Goal: Task Accomplishment & Management: Complete application form

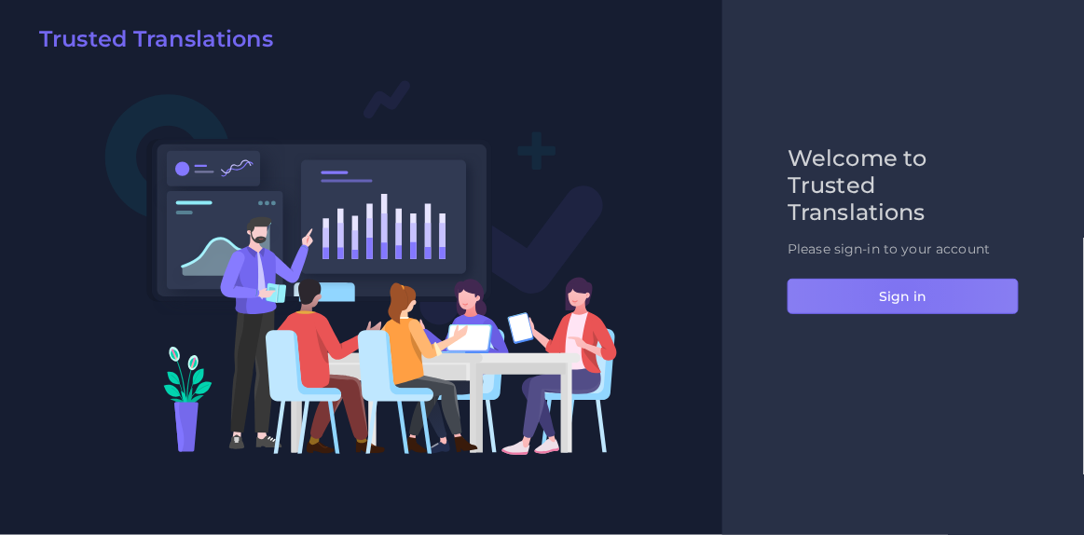
click at [902, 293] on button "Sign in" at bounding box center [903, 296] width 231 height 35
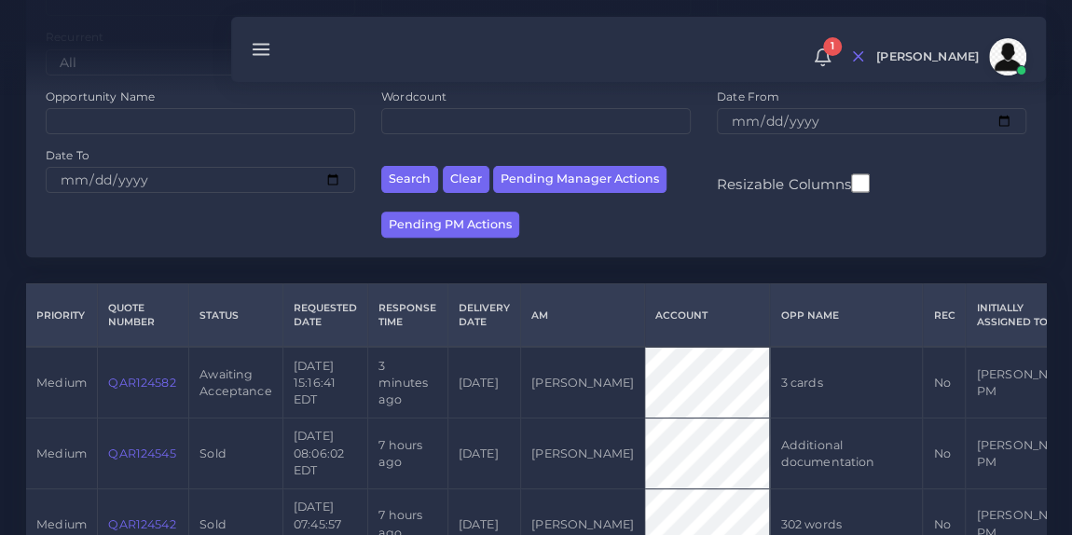
scroll to position [252, 0]
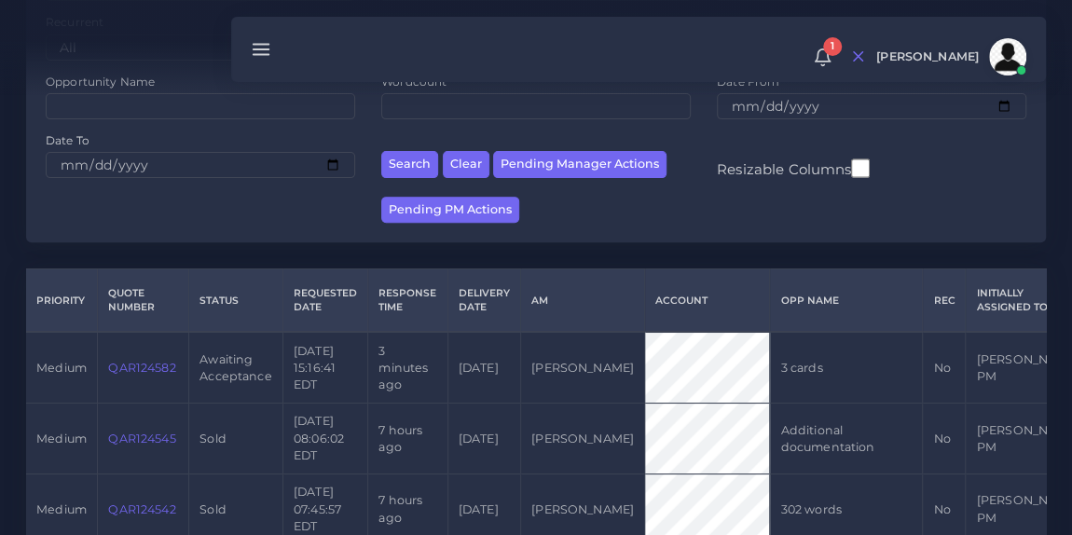
click at [144, 361] on link "QAR124582" at bounding box center [141, 368] width 67 height 14
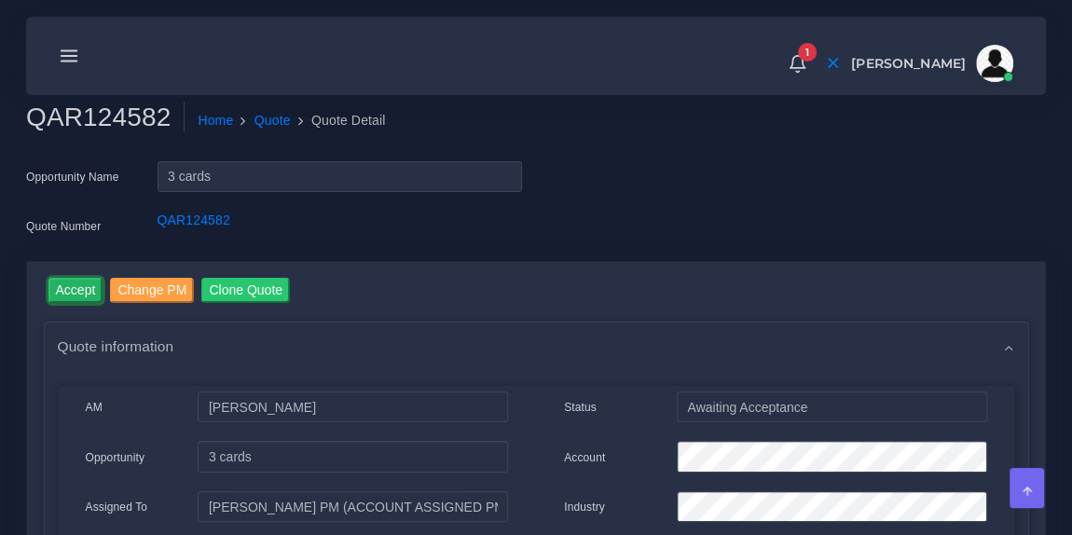
click at [73, 294] on input "Accept" at bounding box center [75, 290] width 55 height 25
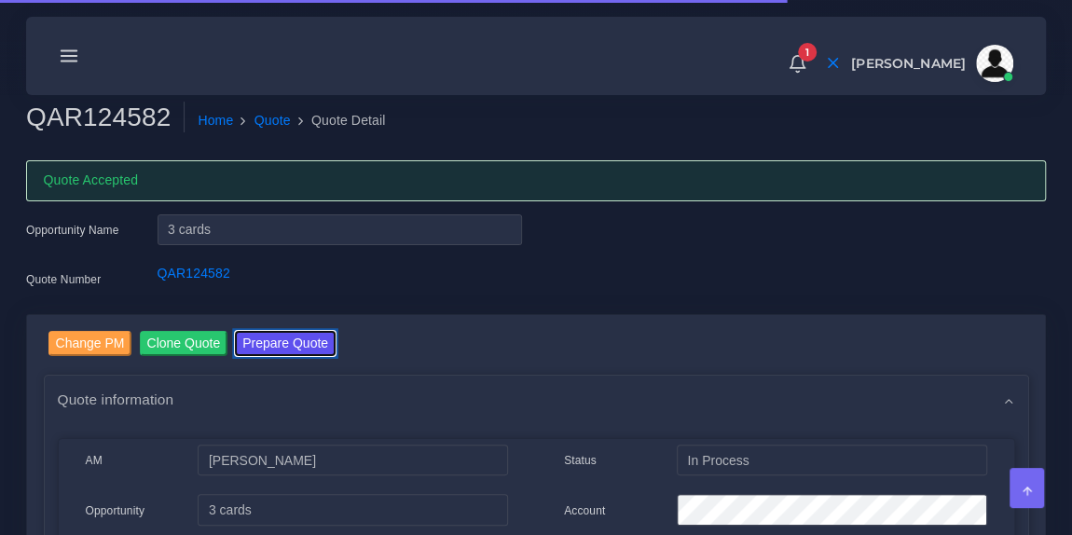
click at [255, 335] on button "Prepare Quote" at bounding box center [285, 343] width 101 height 25
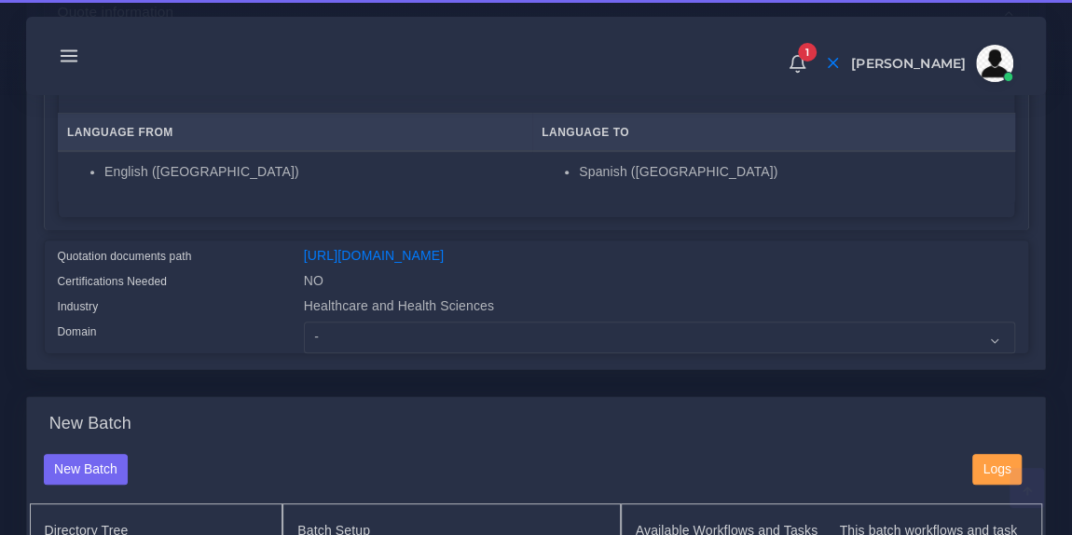
scroll to position [335, 0]
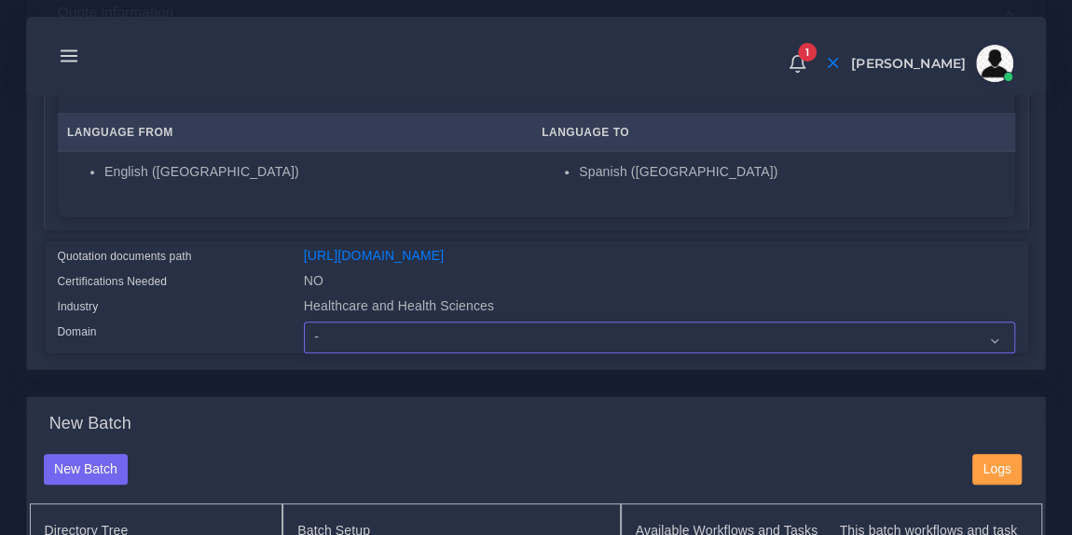
click at [382, 344] on select "- Advertising and Media Agriculture, Forestry and Fishing Architecture, Buildin…" at bounding box center [659, 338] width 711 height 32
select select "Healthcare and Health Sciences"
click at [304, 333] on select "- Advertising and Media Agriculture, Forestry and Fishing Architecture, Buildin…" at bounding box center [659, 338] width 711 height 32
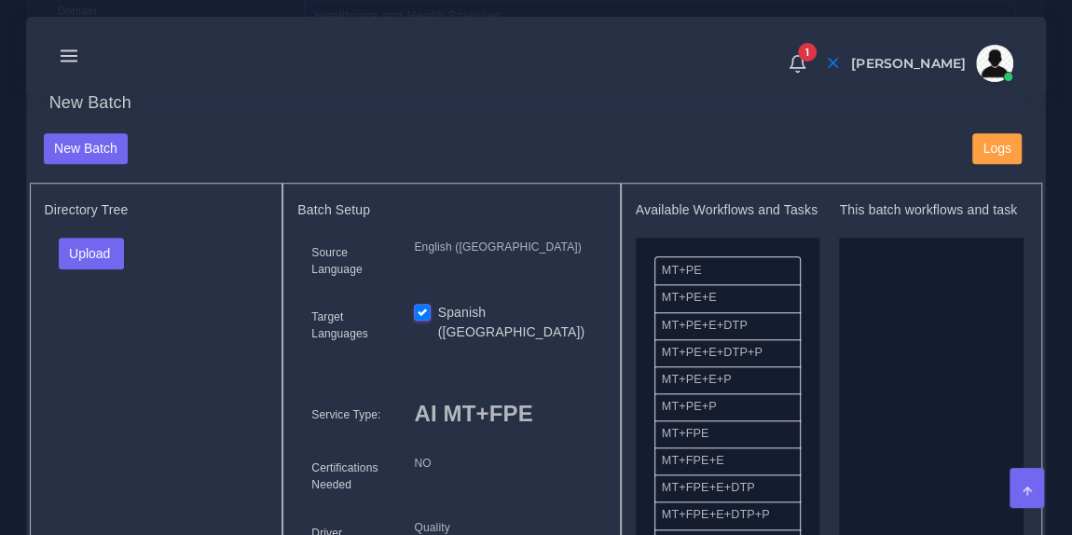
scroll to position [657, 0]
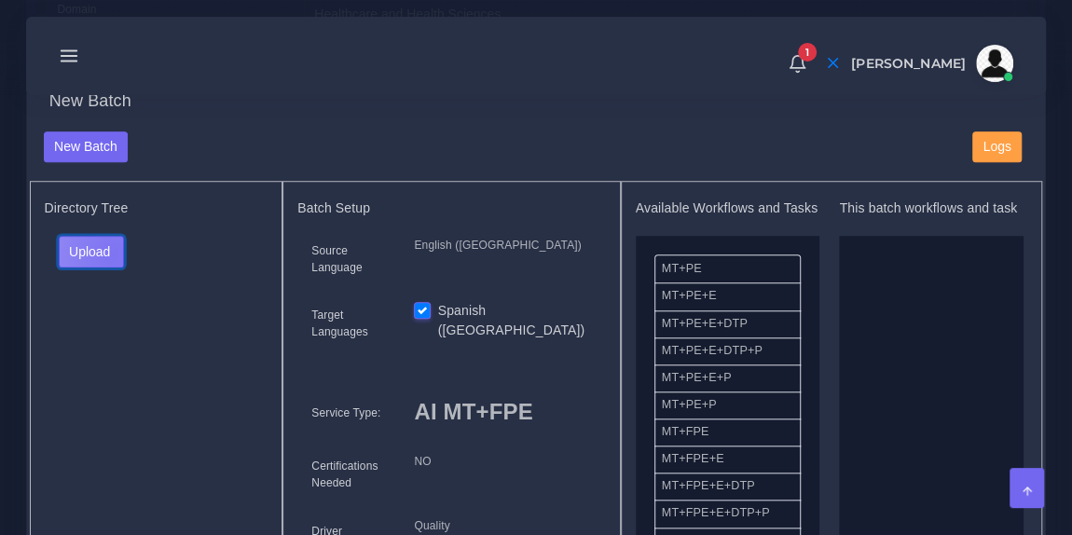
click at [112, 264] on button "Upload" at bounding box center [92, 252] width 66 height 32
click at [111, 327] on label "Files" at bounding box center [124, 320] width 129 height 23
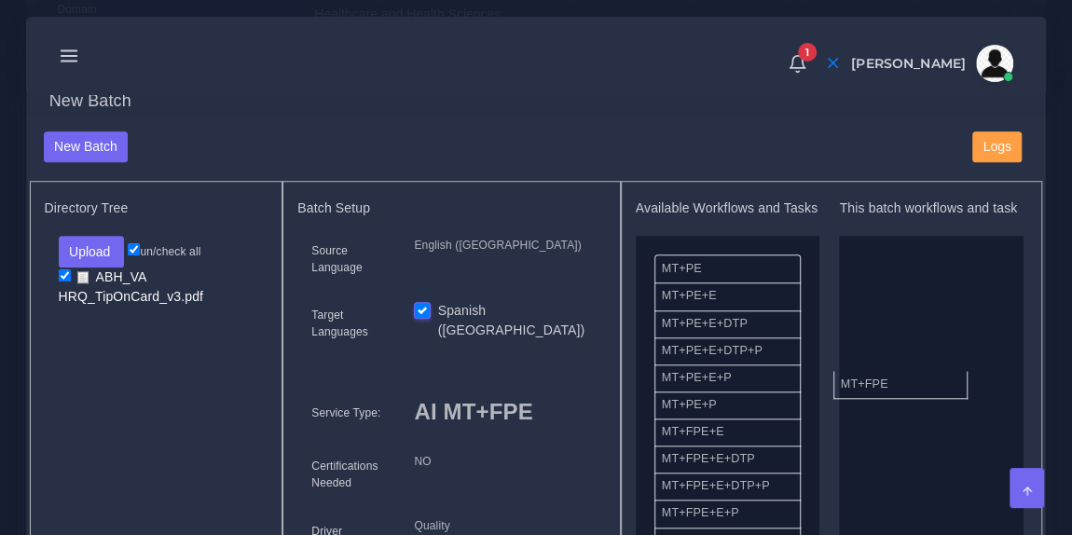
drag, startPoint x: 739, startPoint y: 447, endPoint x: 943, endPoint y: 373, distance: 217.3
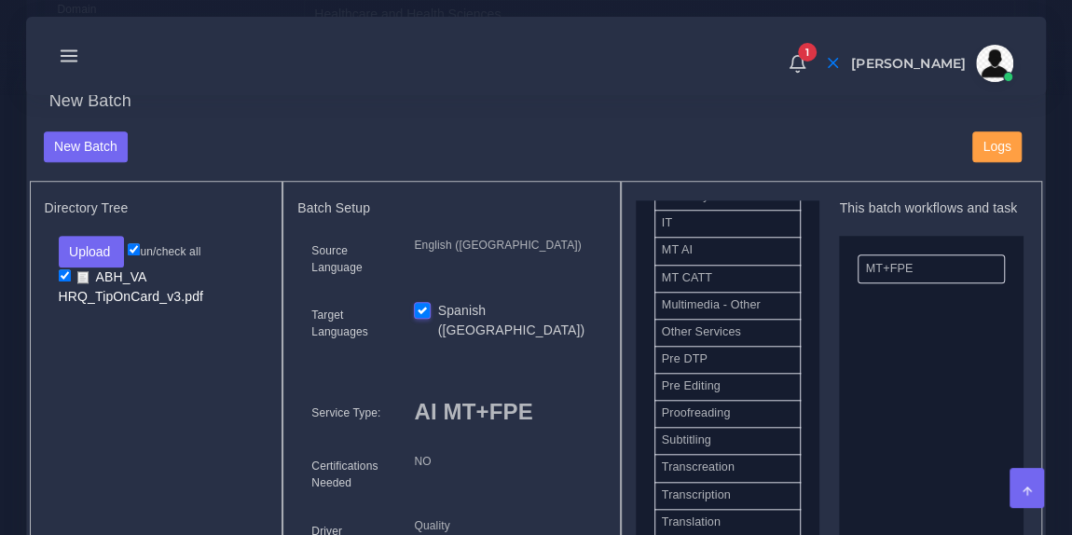
scroll to position [895, 0]
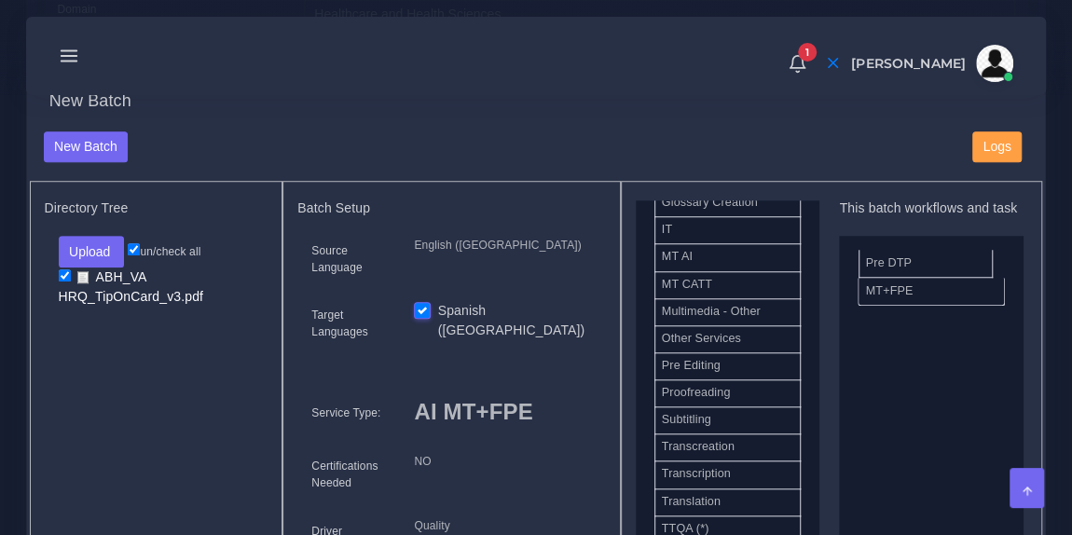
drag, startPoint x: 731, startPoint y: 370, endPoint x: 934, endPoint y: 272, distance: 225.5
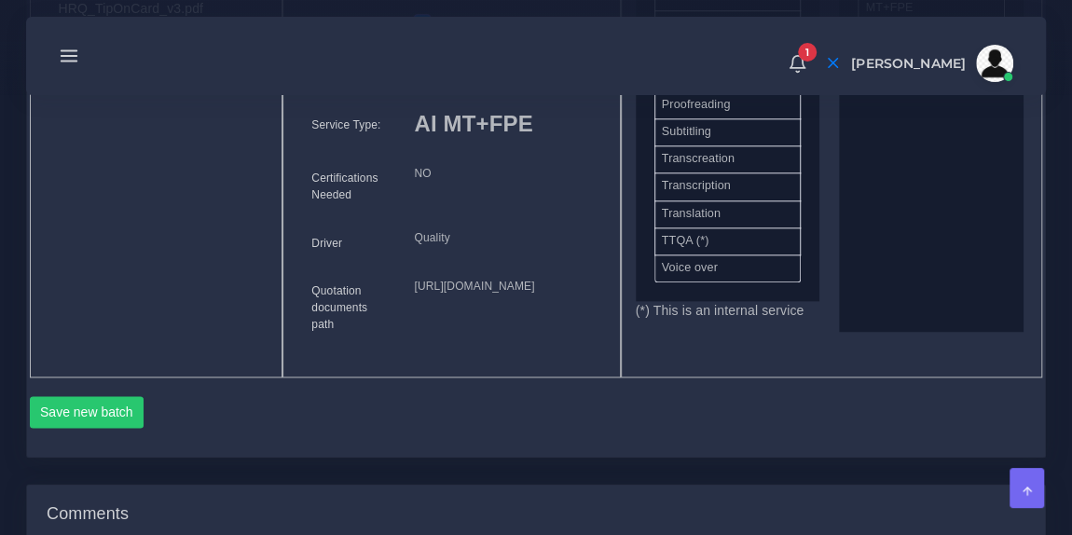
scroll to position [1006, 0]
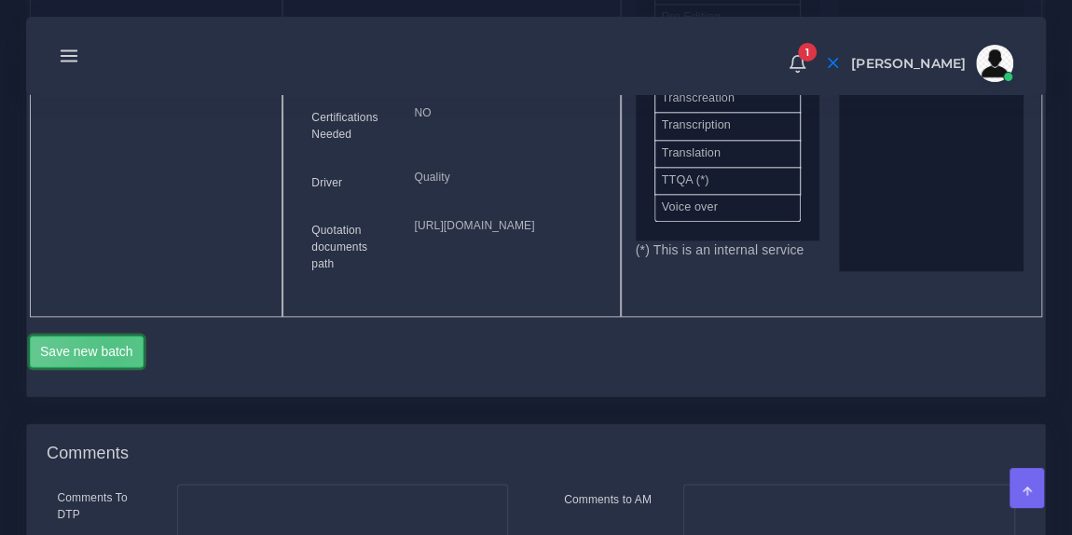
click at [111, 367] on button "Save new batch" at bounding box center [87, 352] width 115 height 32
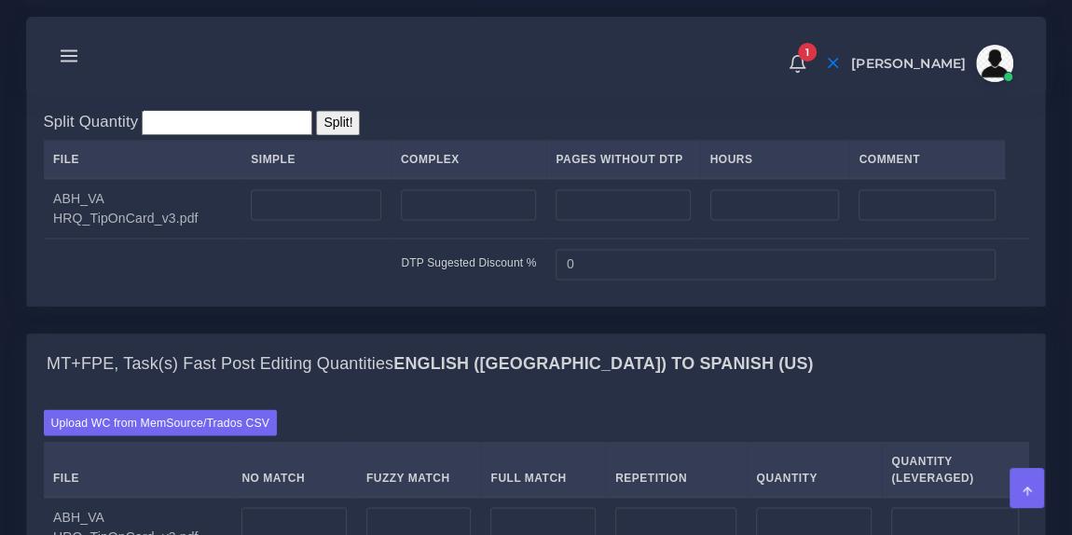
scroll to position [1447, 0]
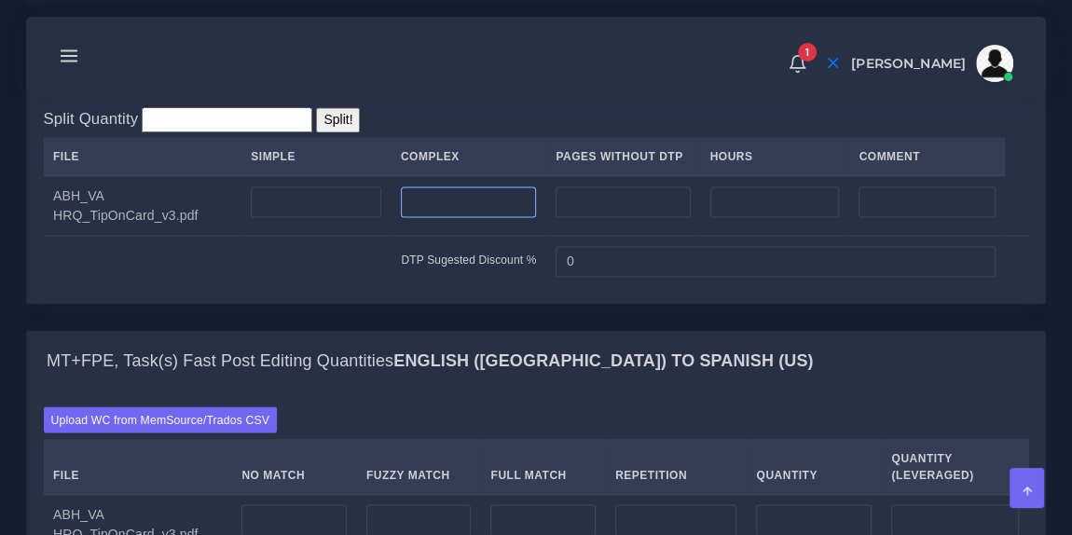
click at [434, 218] on input "number" at bounding box center [468, 202] width 135 height 32
type input "6"
click at [386, 199] on div "Split Quantity Split! File Simple Complex Pages Without DTP Hours Comment 6 0" at bounding box center [536, 197] width 985 height 180
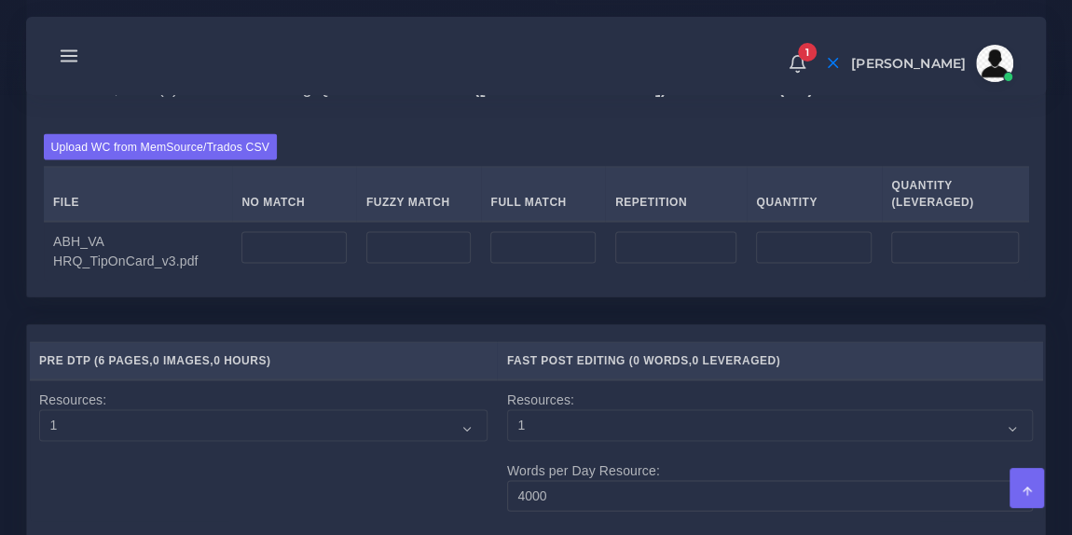
scroll to position [1721, 0]
click at [316, 262] on input "number" at bounding box center [293, 246] width 105 height 32
type input "425"
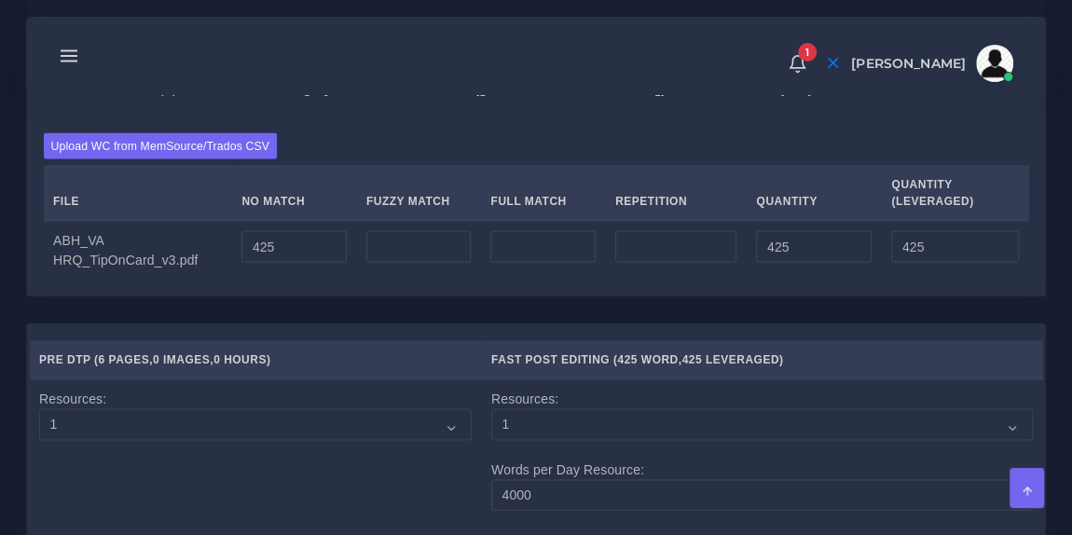
click at [345, 228] on div "Upload WC from MemSource/Trados CSV File No Match Fuzzy Match Full Match Repeti…" at bounding box center [536, 205] width 985 height 146
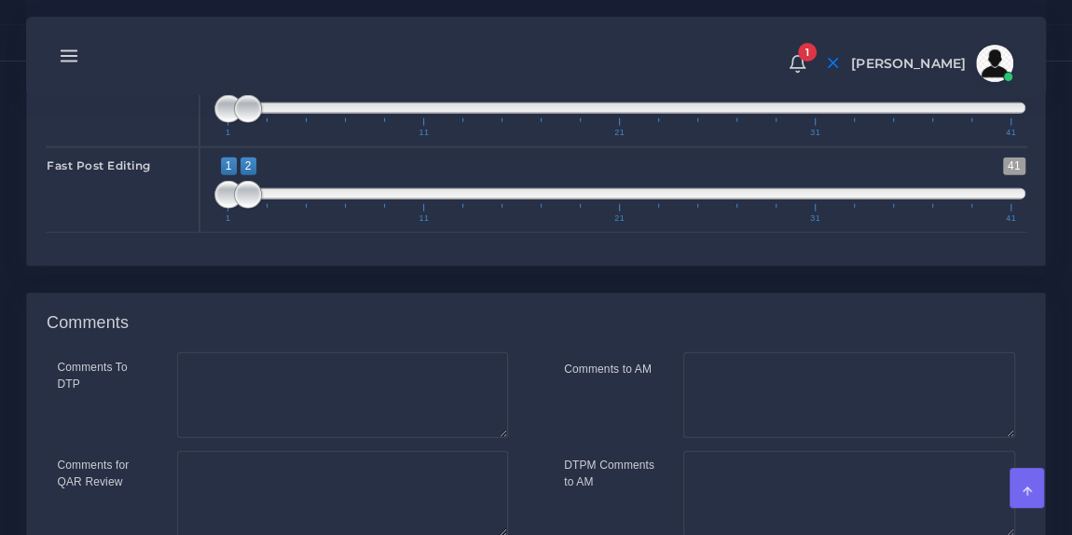
scroll to position [2292, 0]
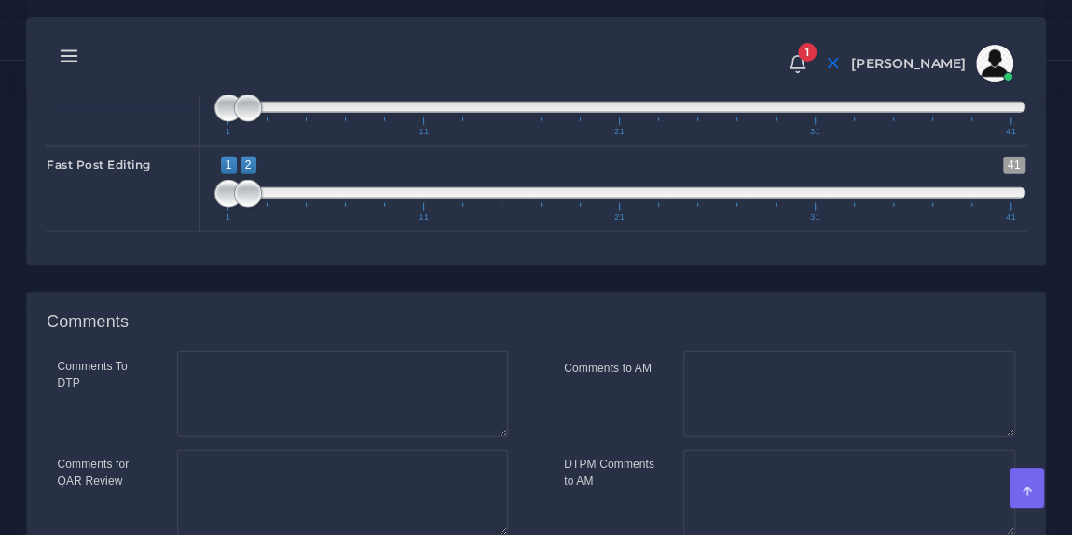
type input "1;1"
drag, startPoint x: 248, startPoint y: 202, endPoint x: 227, endPoint y: 199, distance: 20.7
click at [227, 122] on span at bounding box center [228, 108] width 28 height 28
type input "1;1"
drag, startPoint x: 246, startPoint y: 277, endPoint x: 217, endPoint y: 277, distance: 28.9
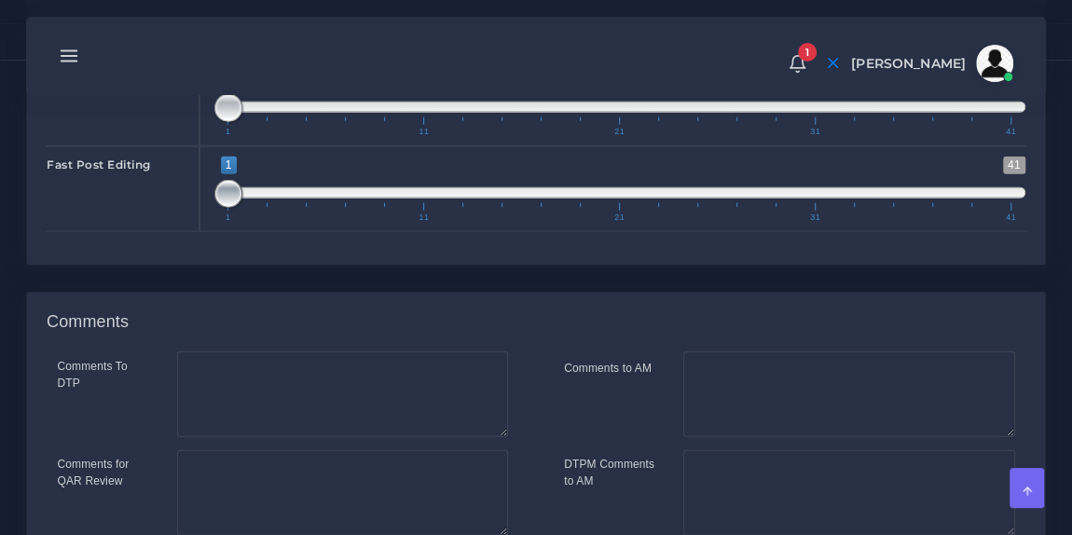
click at [217, 208] on span at bounding box center [228, 194] width 28 height 28
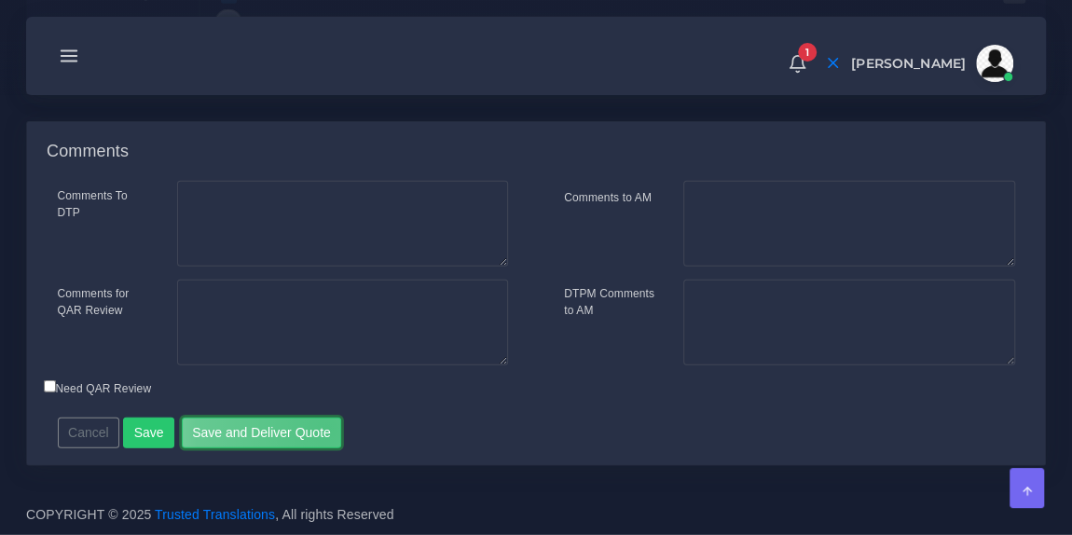
click at [319, 429] on button "Save and Deliver Quote" at bounding box center [262, 434] width 160 height 32
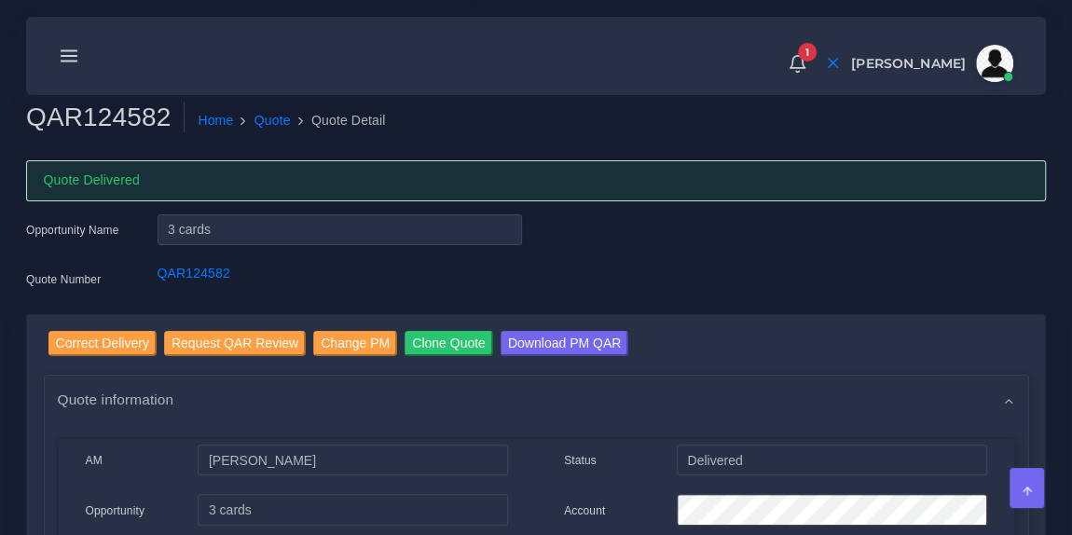
click at [75, 55] on icon at bounding box center [69, 56] width 21 height 21
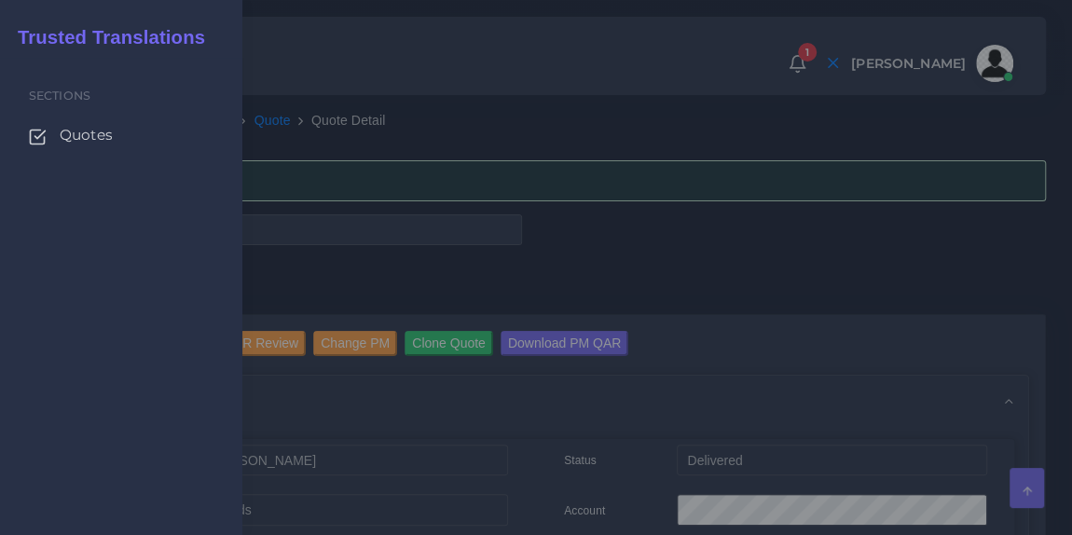
click at [99, 130] on span "Quotes" at bounding box center [86, 135] width 53 height 21
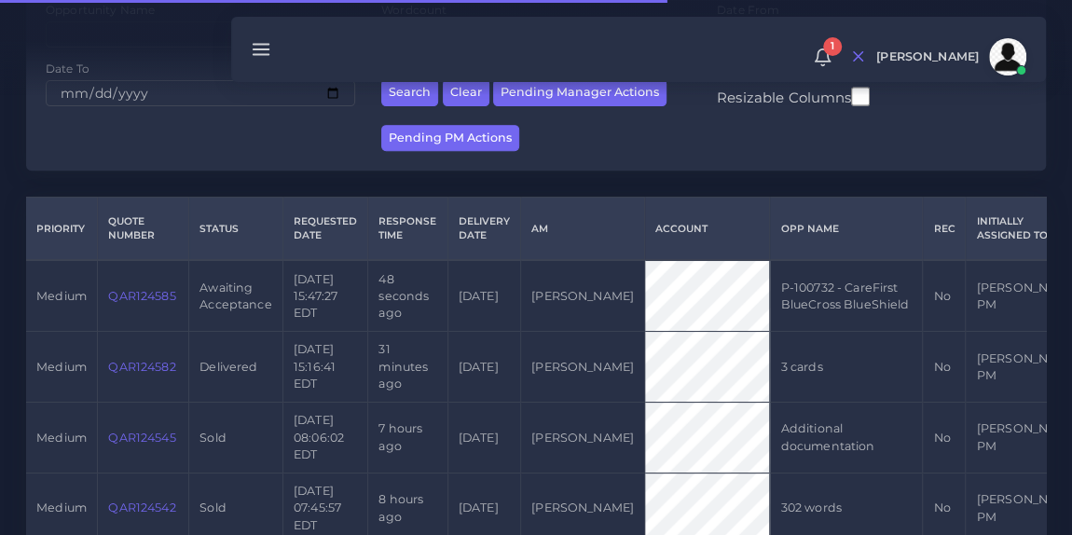
scroll to position [335, 0]
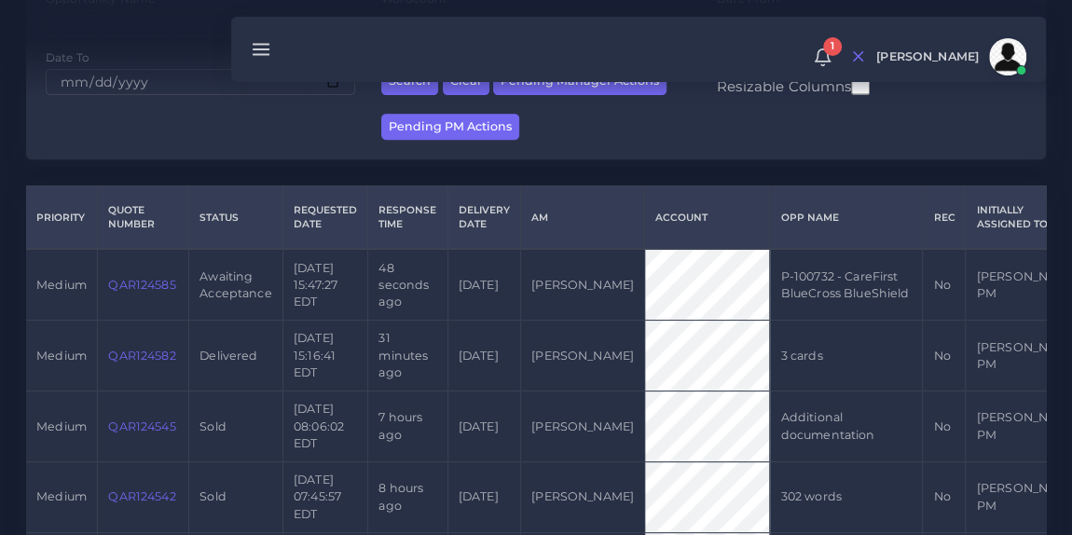
click at [138, 291] on link "QAR124585" at bounding box center [141, 285] width 67 height 14
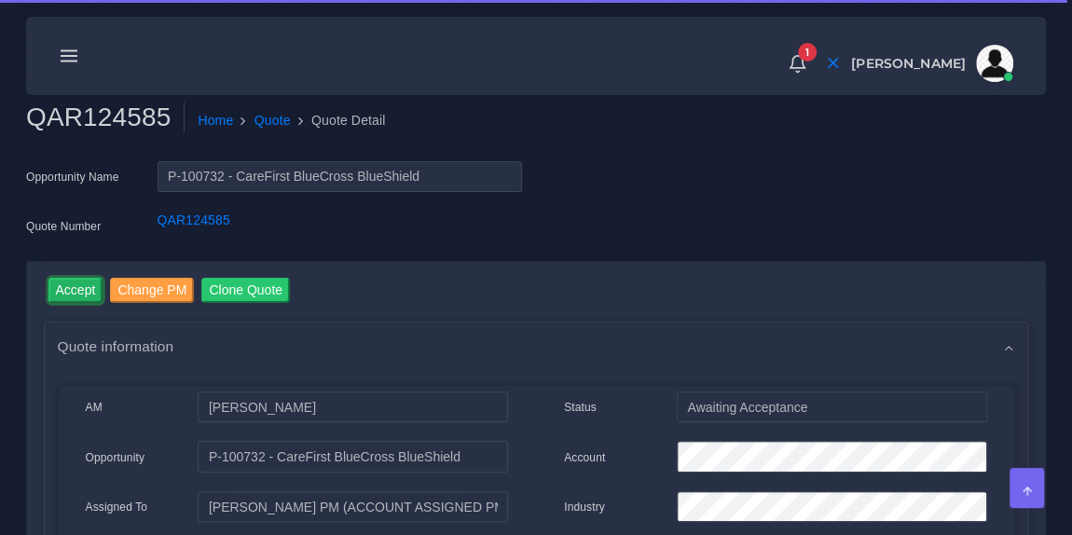
click at [70, 289] on input "Accept" at bounding box center [75, 290] width 55 height 25
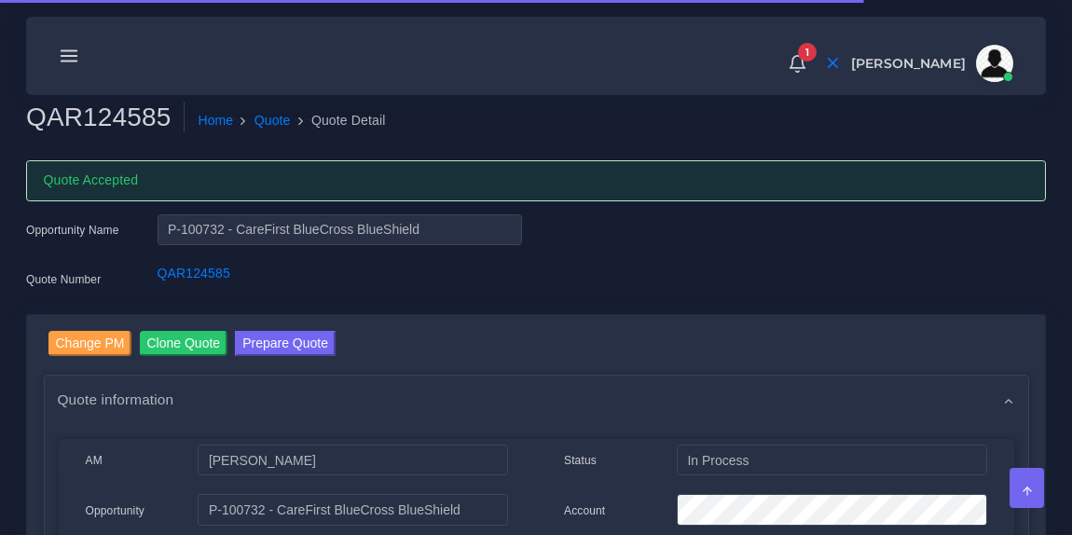
scroll to position [79, 0]
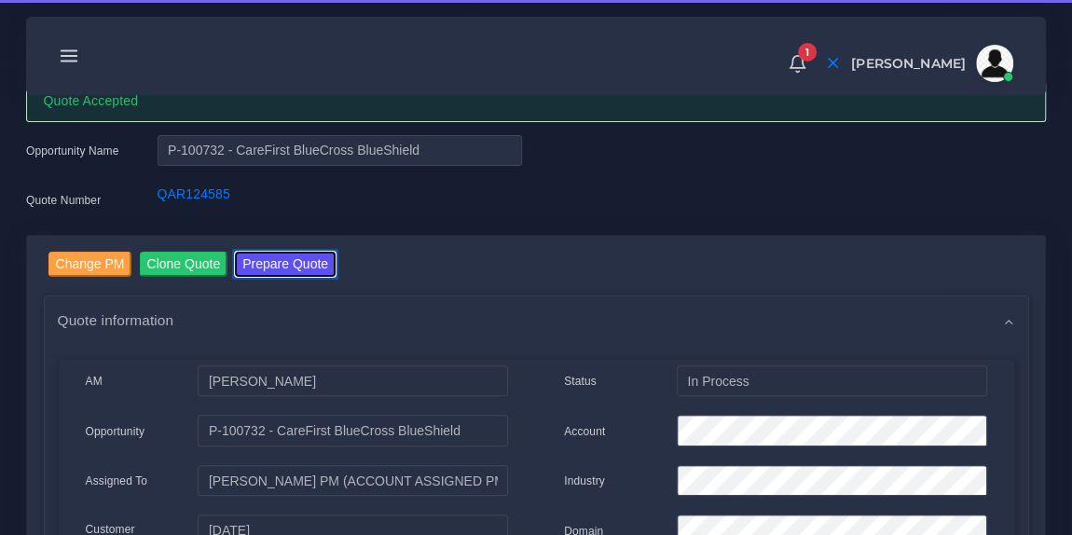
click at [272, 260] on button "Prepare Quote" at bounding box center [285, 264] width 101 height 25
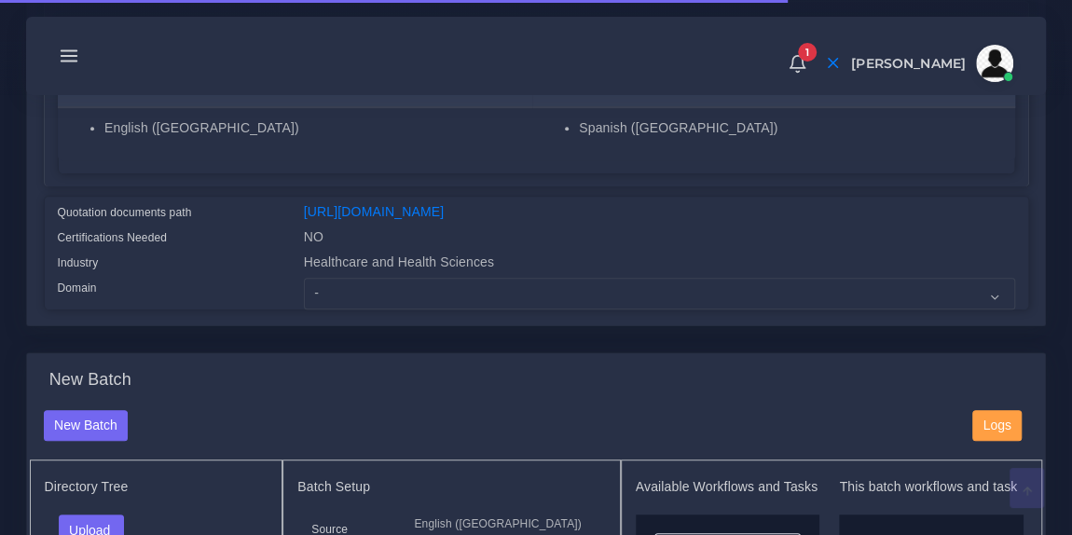
scroll to position [408, 0]
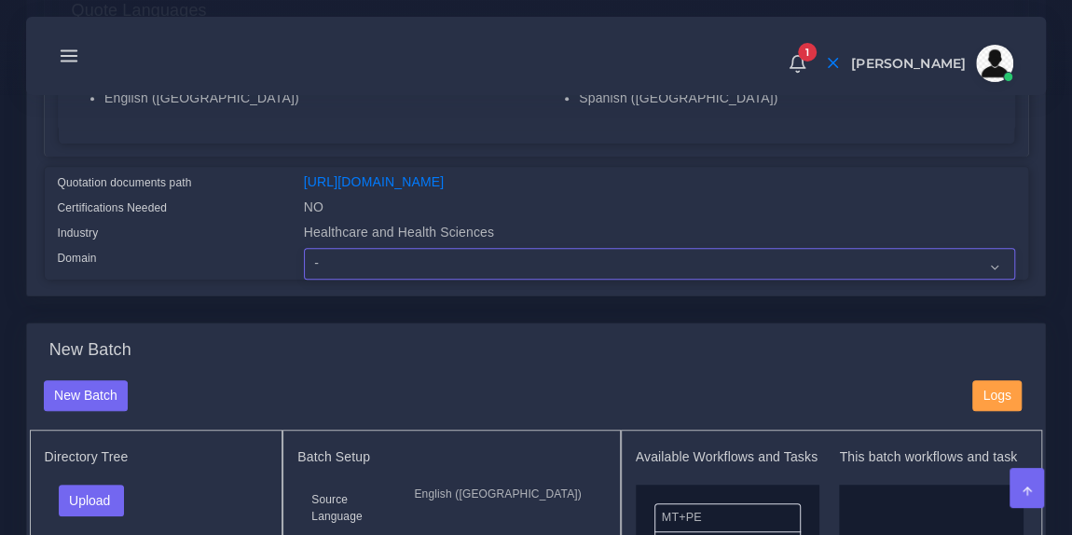
click at [385, 277] on select "- Advertising and Media Agriculture, Forestry and Fishing Architecture, Buildin…" at bounding box center [659, 264] width 711 height 32
select select "Healthcare and Health Sciences"
click at [304, 260] on select "- Advertising and Media Agriculture, Forestry and Fishing Architecture, Buildin…" at bounding box center [659, 264] width 711 height 32
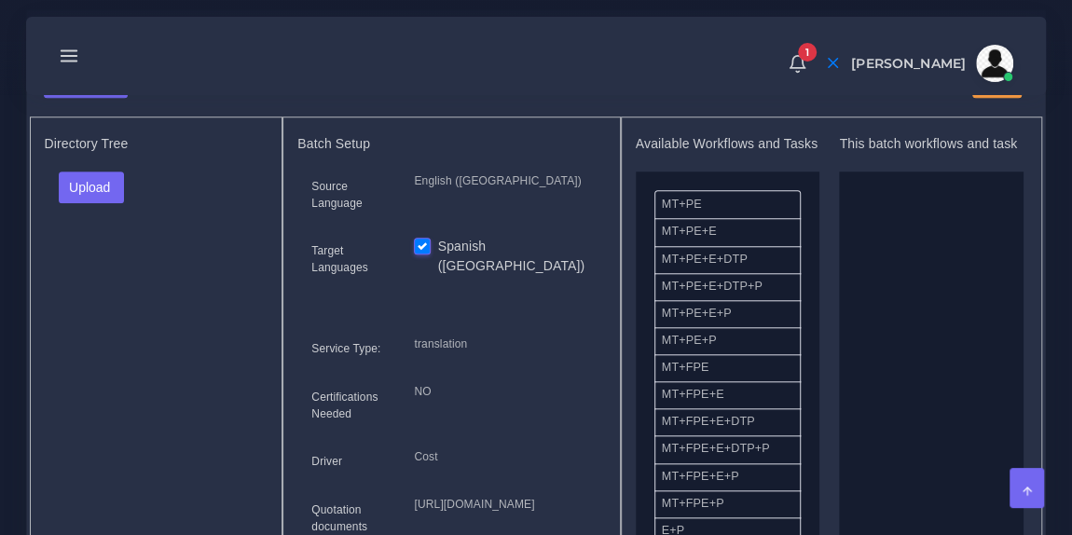
scroll to position [736, 0]
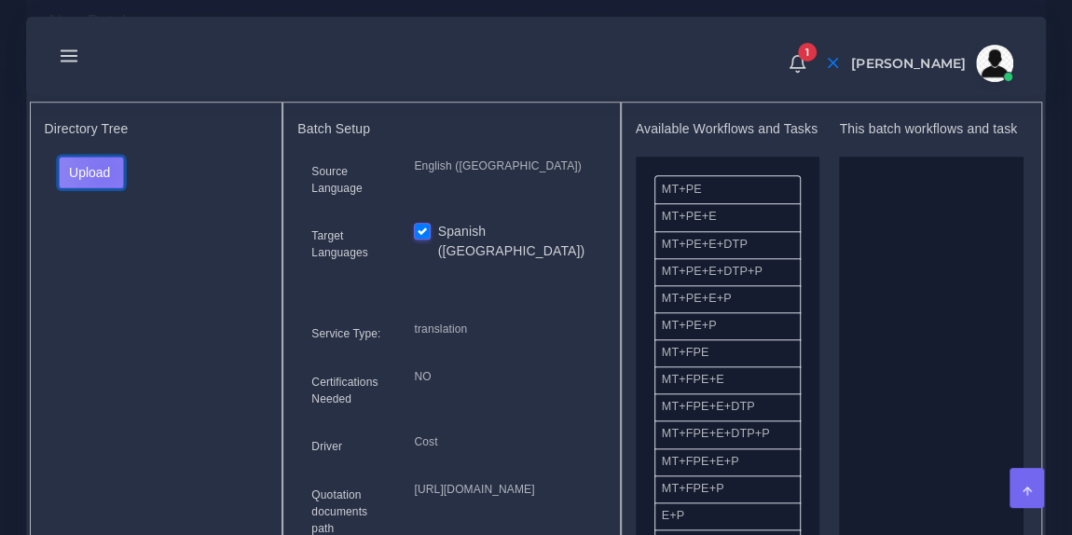
click at [103, 180] on button "Upload" at bounding box center [92, 173] width 66 height 32
click at [115, 251] on label "Files" at bounding box center [124, 241] width 129 height 23
drag, startPoint x: 749, startPoint y: 371, endPoint x: 932, endPoint y: 329, distance: 188.4
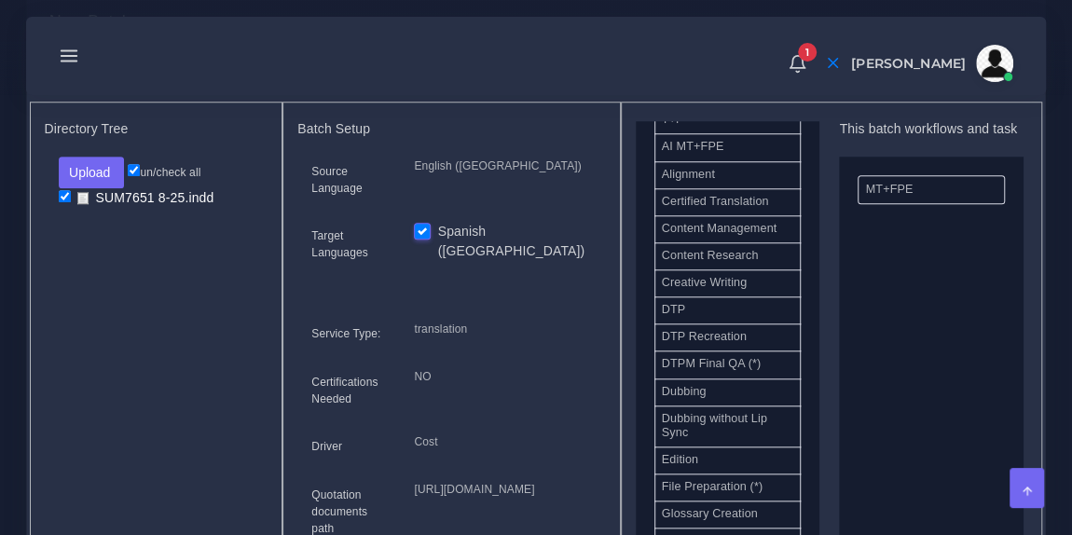
scroll to position [504, 0]
drag, startPoint x: 727, startPoint y: 335, endPoint x: 969, endPoint y: 326, distance: 242.5
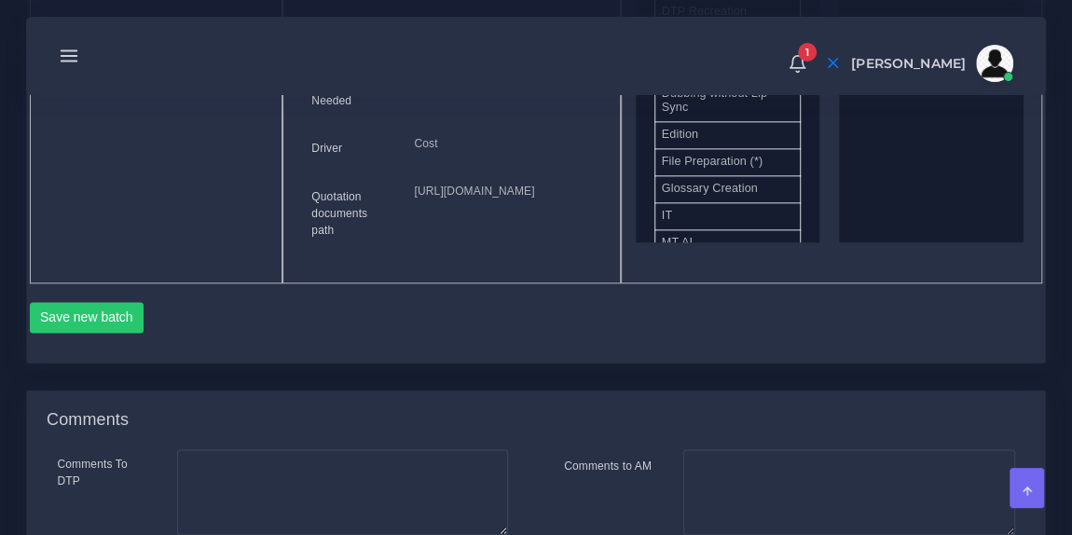
scroll to position [1250, 0]
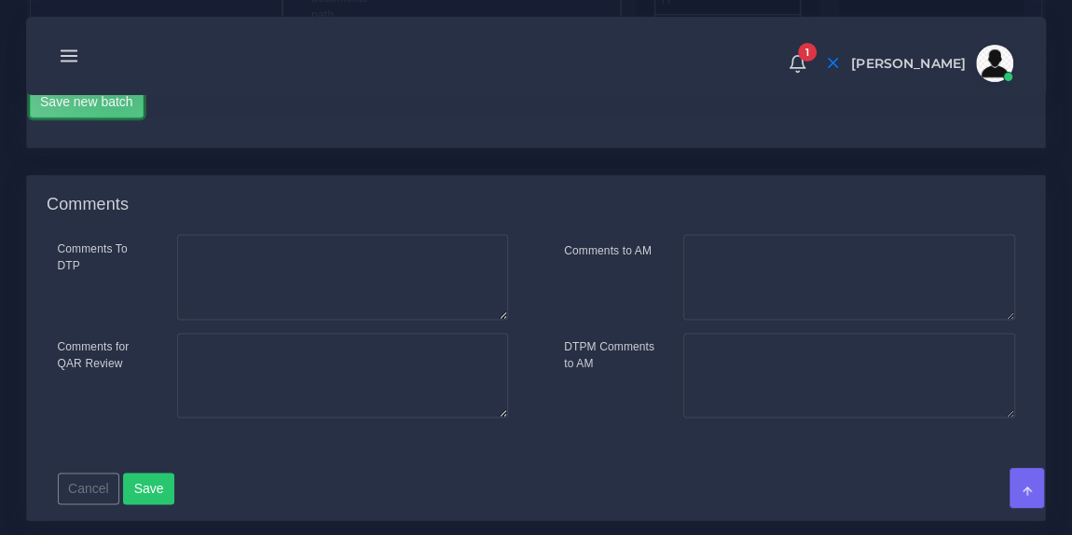
click at [112, 118] on button "Save new batch" at bounding box center [87, 103] width 115 height 32
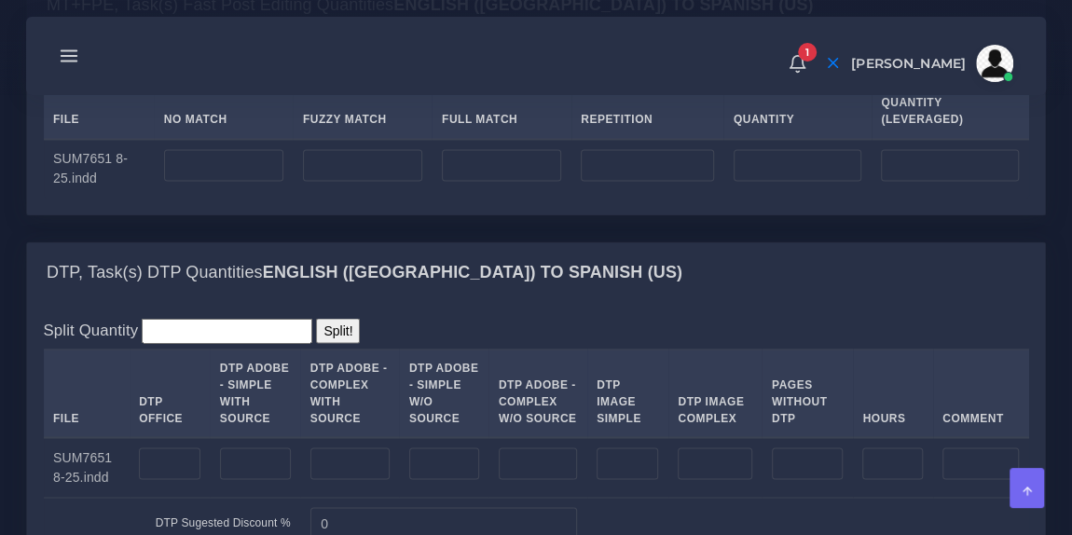
scroll to position [1499, 0]
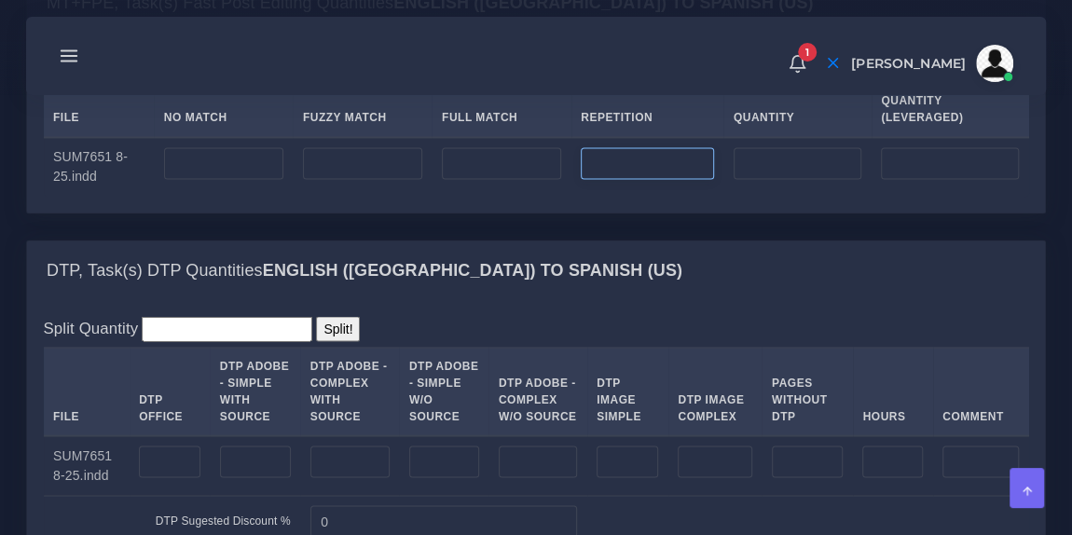
click at [622, 179] on input "number" at bounding box center [647, 163] width 133 height 32
type input "200"
type input "50"
type input "2"
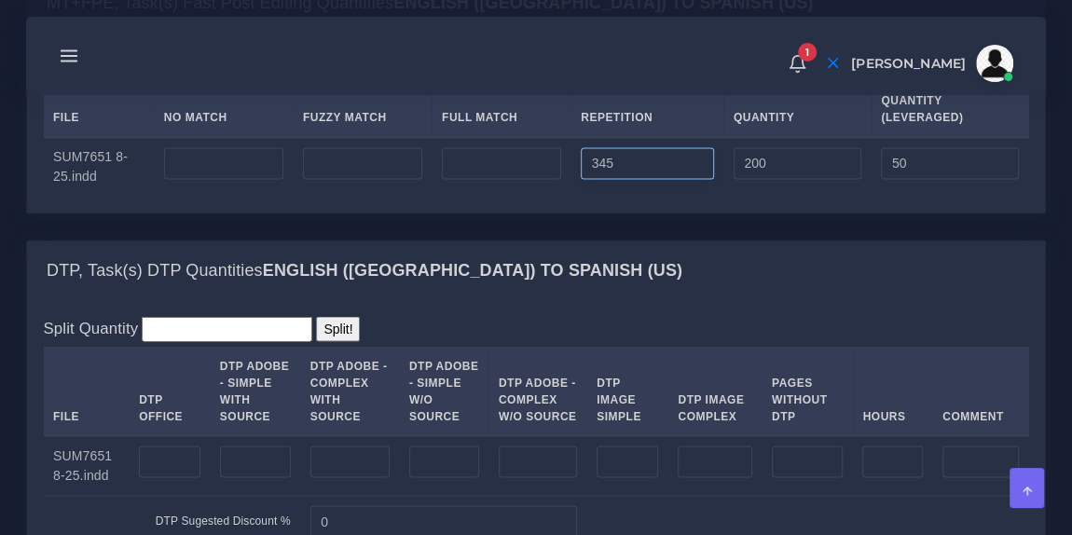
type input "345"
type input "86"
click at [500, 179] on input "number" at bounding box center [501, 163] width 119 height 32
type input "119"
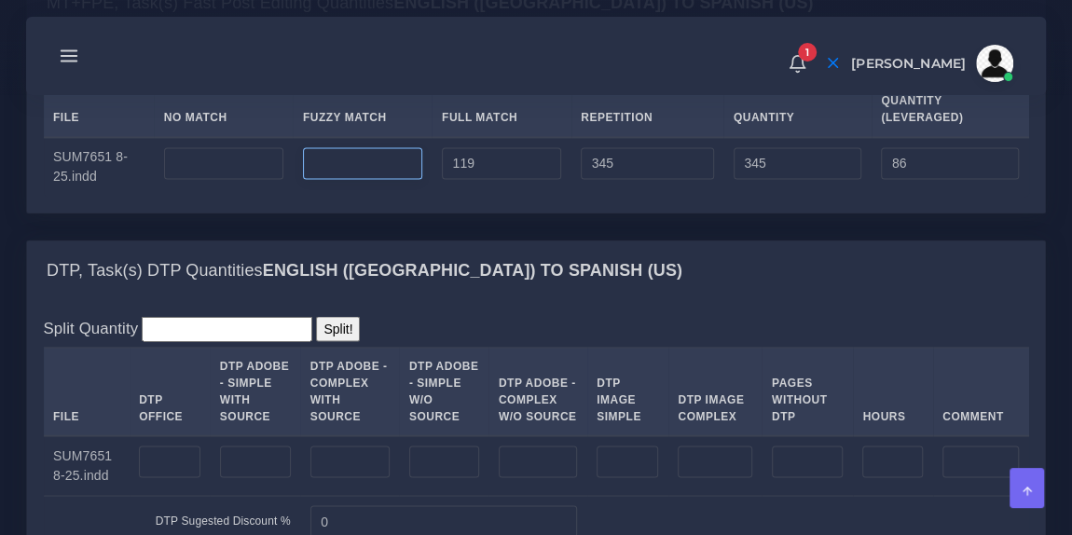
type input "464"
type input "116"
click at [391, 179] on input "number" at bounding box center [362, 163] width 119 height 32
type input "0"
click at [247, 179] on input "number" at bounding box center [223, 163] width 119 height 32
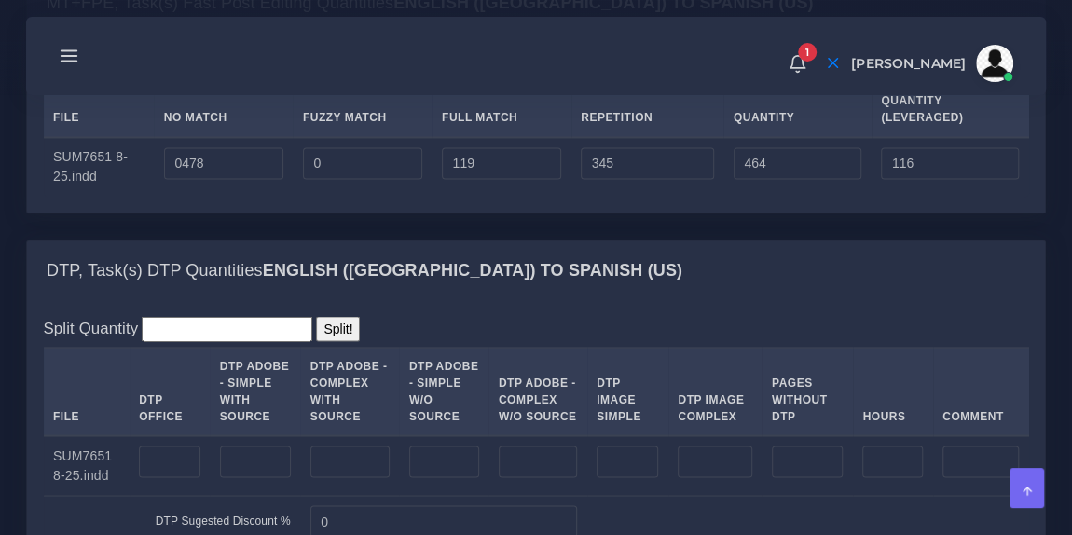
type input "478"
type input "942"
type input "594"
click at [493, 34] on div "MT+FPE, Task(s) Fast Post Editing Quantities English ([GEOGRAPHIC_DATA]) TO Spa…" at bounding box center [536, 4] width 1018 height 60
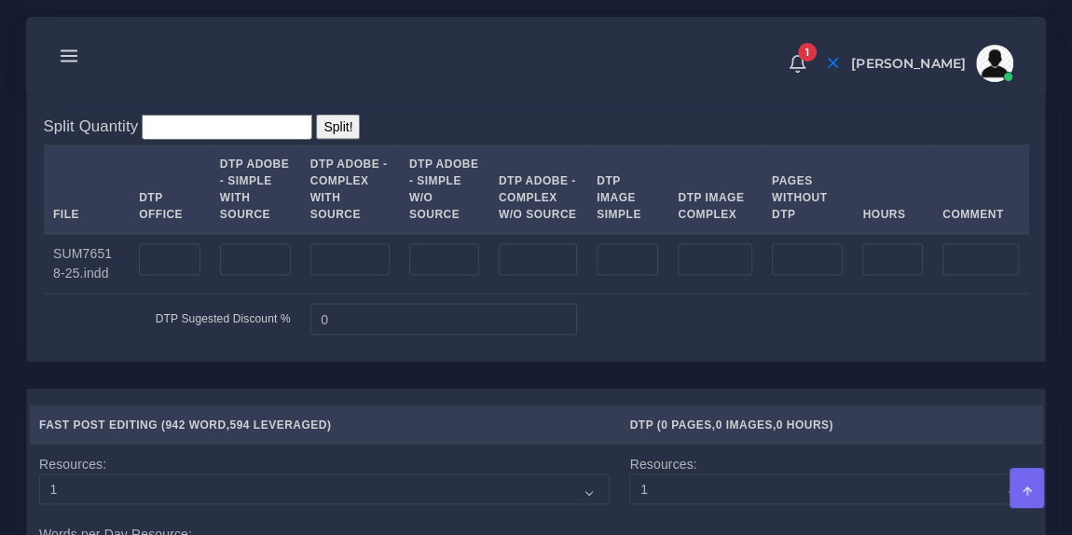
scroll to position [1702, 0]
click at [258, 274] on input "number" at bounding box center [255, 258] width 71 height 32
type input "2"
click at [486, 97] on div "DTP, Task(s) DTP Quantities English ([GEOGRAPHIC_DATA]) TO Spanish ([GEOGRAPHIC…" at bounding box center [536, 67] width 1018 height 60
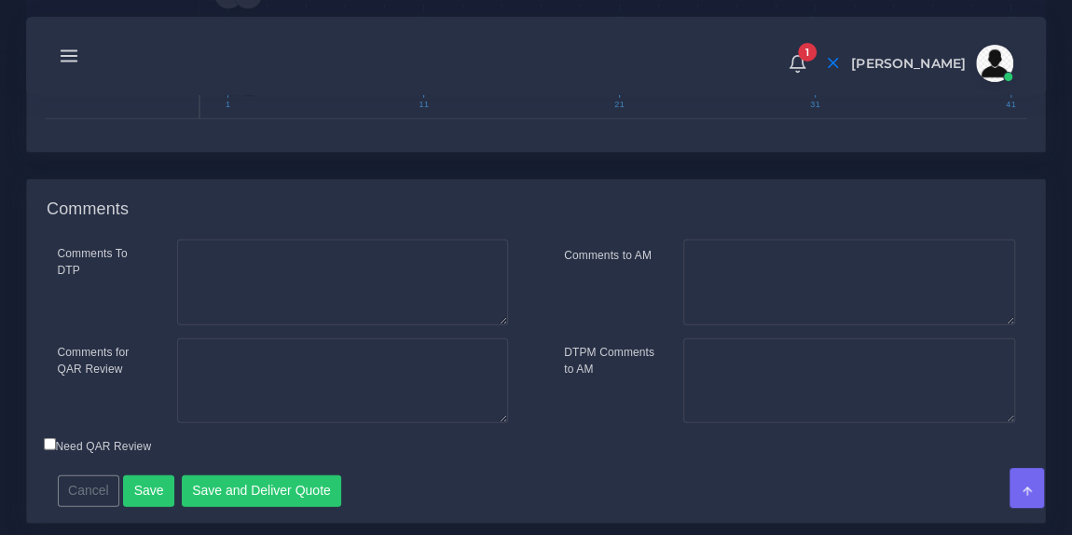
scroll to position [2589, 0]
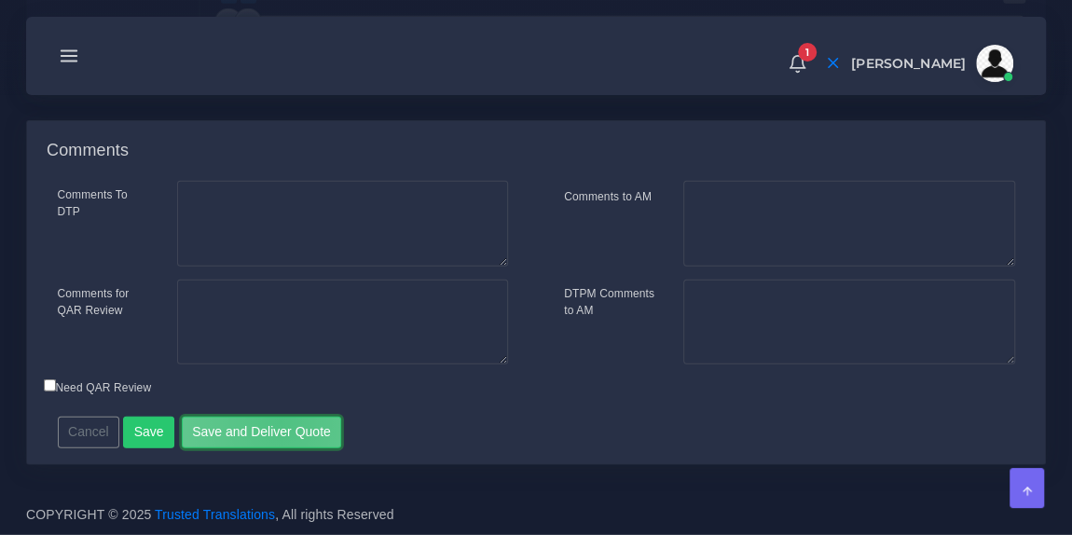
click at [272, 423] on button "Save and Deliver Quote" at bounding box center [262, 433] width 160 height 32
